Goal: Use online tool/utility: Utilize a website feature to perform a specific function

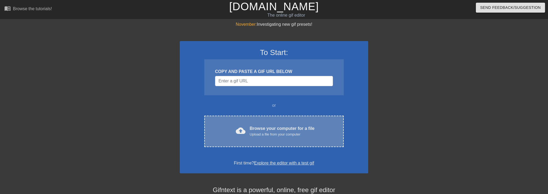
click at [276, 137] on div "cloud_upload Browse your computer for a file Upload a file from your computer" at bounding box center [273, 132] width 117 height 12
click at [273, 139] on div "cloud_upload Browse your computer for a file Upload a file from your computer C…" at bounding box center [273, 131] width 139 height 31
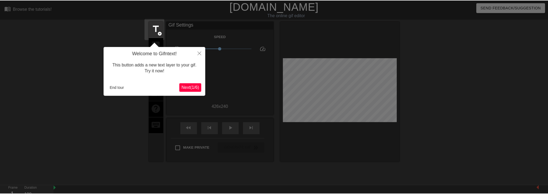
scroll to position [13, 0]
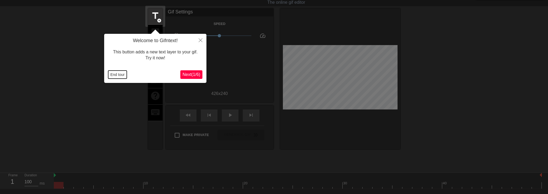
click at [114, 72] on button "End tour" at bounding box center [117, 75] width 19 height 8
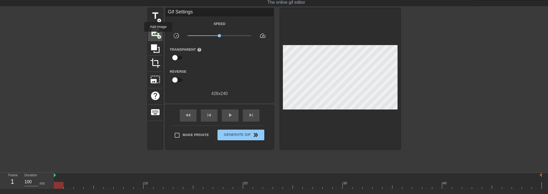
click at [158, 35] on span "add_circle" at bounding box center [159, 37] width 5 height 5
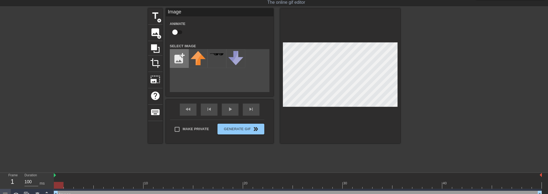
click at [172, 57] on input "file" at bounding box center [179, 58] width 18 height 18
type input "C:\fakepath\absolute cinema.png"
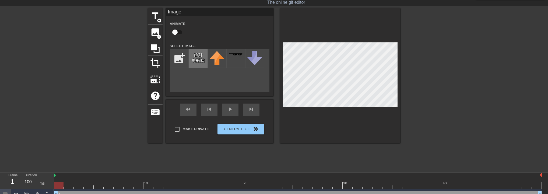
click at [192, 59] on img at bounding box center [197, 57] width 15 height 13
click at [355, 112] on div at bounding box center [340, 75] width 120 height 135
click at [473, 82] on div at bounding box center [446, 88] width 81 height 161
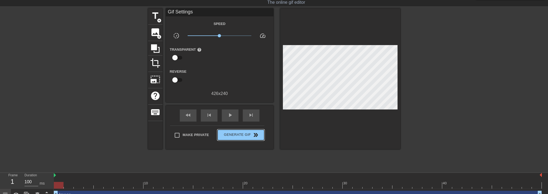
drag, startPoint x: 228, startPoint y: 133, endPoint x: 161, endPoint y: 157, distance: 70.8
click at [161, 157] on div "title add_circle image add_circle crop photo_size_select_large help keyboard Gi…" at bounding box center [274, 88] width 252 height 161
click at [175, 136] on input "Make Private" at bounding box center [176, 135] width 11 height 11
checkbox input "true"
click at [221, 135] on span "Generate Gif double_arrow" at bounding box center [240, 135] width 42 height 6
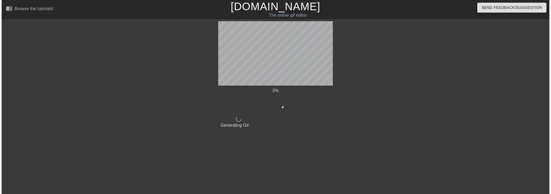
scroll to position [0, 0]
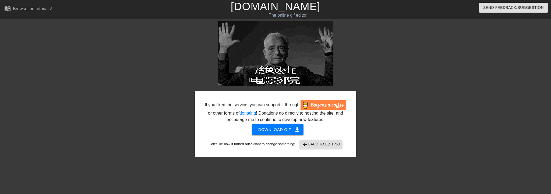
drag, startPoint x: 255, startPoint y: 47, endPoint x: 333, endPoint y: 131, distance: 114.6
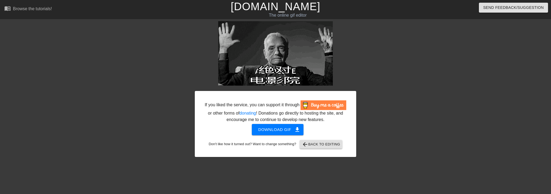
click at [341, 129] on div "Download gif get_app" at bounding box center [275, 129] width 145 height 11
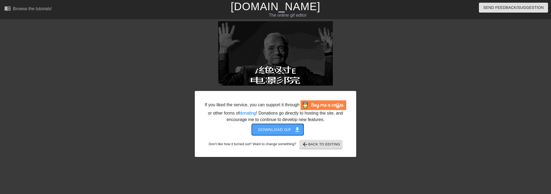
click at [278, 133] on span "Download gif get_app" at bounding box center [277, 129] width 39 height 7
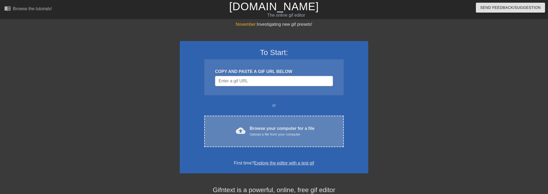
click at [255, 137] on div "Upload a file from your computer" at bounding box center [282, 134] width 65 height 5
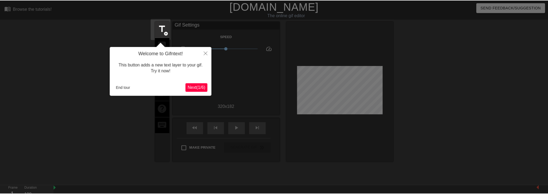
scroll to position [13, 0]
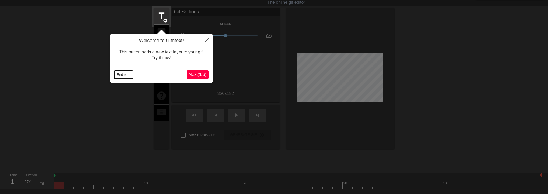
click at [126, 73] on button "End tour" at bounding box center [123, 75] width 19 height 8
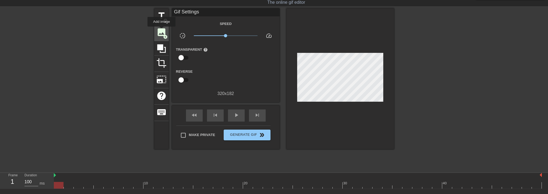
click at [161, 30] on span "image" at bounding box center [161, 32] width 10 height 10
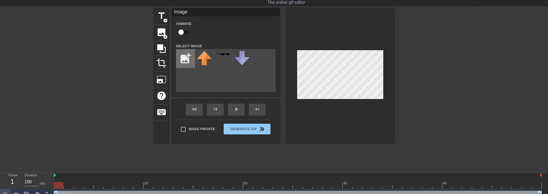
click at [191, 60] on input "file" at bounding box center [185, 58] width 18 height 18
type input "C:\fakepath\absolute cinema.png"
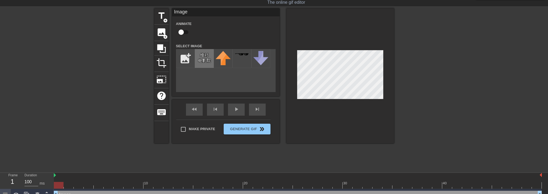
click at [210, 61] on img at bounding box center [204, 57] width 15 height 13
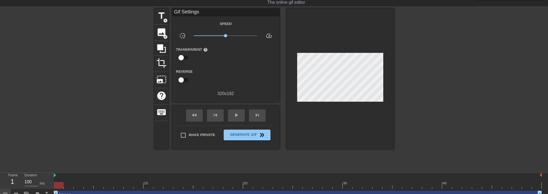
click at [426, 77] on div at bounding box center [440, 88] width 81 height 161
click at [180, 136] on input "Make Private" at bounding box center [182, 135] width 11 height 11
checkbox input "true"
click at [242, 132] on span "Generate Gif double_arrow" at bounding box center [247, 135] width 42 height 6
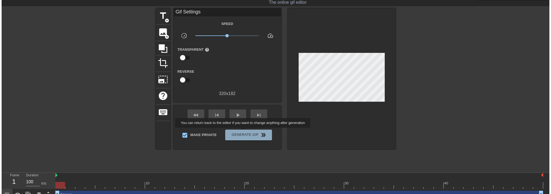
scroll to position [0, 0]
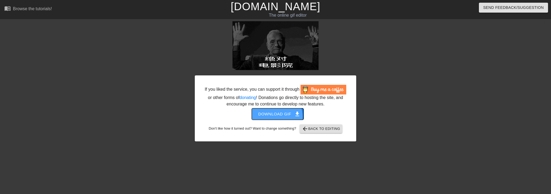
click at [275, 117] on span "Download gif get_app" at bounding box center [277, 114] width 39 height 7
